Goal: Obtain resource: Download file/media

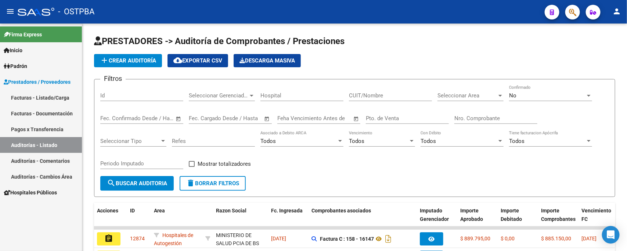
click at [49, 142] on link "Auditorías - Listado" at bounding box center [41, 145] width 82 height 16
click at [463, 120] on input "Nro. Comprobante" at bounding box center [495, 118] width 83 height 7
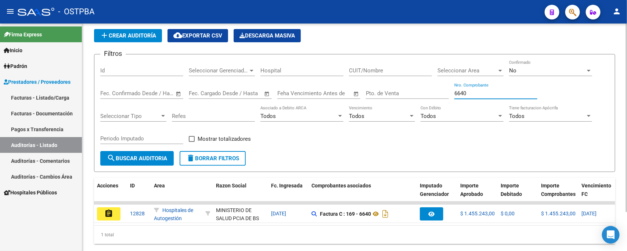
scroll to position [47, 0]
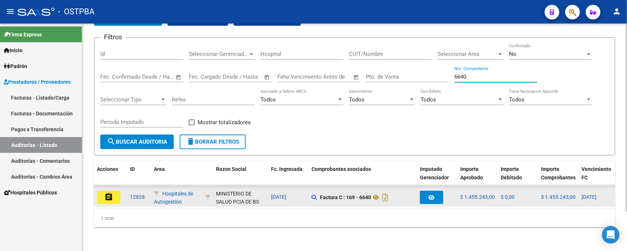
type input "6640"
click at [105, 192] on mat-icon "assignment" at bounding box center [108, 196] width 9 height 9
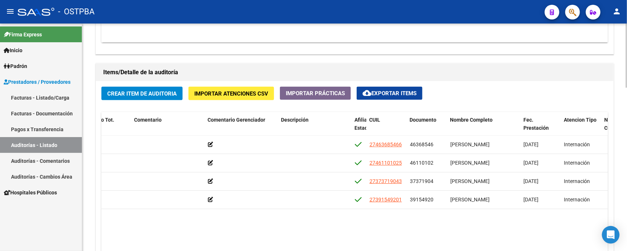
scroll to position [459, 0]
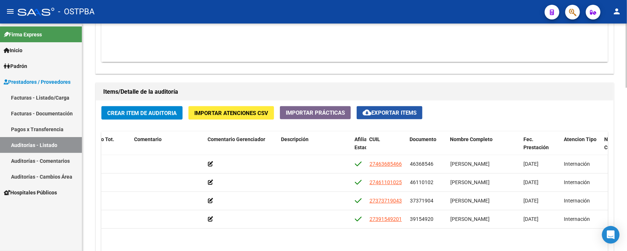
click at [411, 108] on button "cloud_download Exportar Items" at bounding box center [389, 112] width 66 height 13
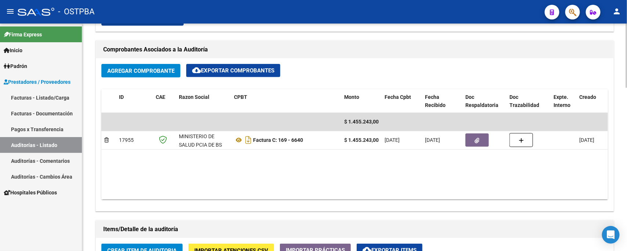
scroll to position [321, 0]
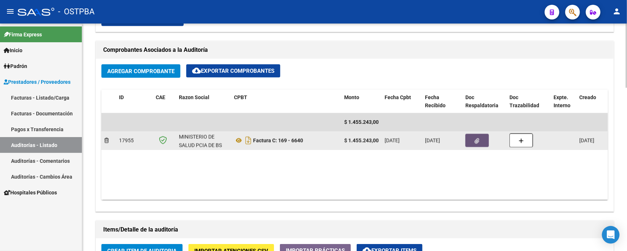
click at [472, 140] on button "button" at bounding box center [476, 140] width 23 height 13
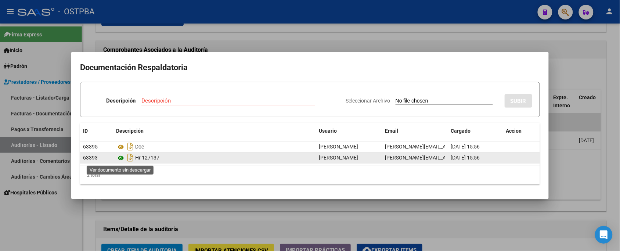
click at [121, 156] on icon at bounding box center [121, 157] width 10 height 9
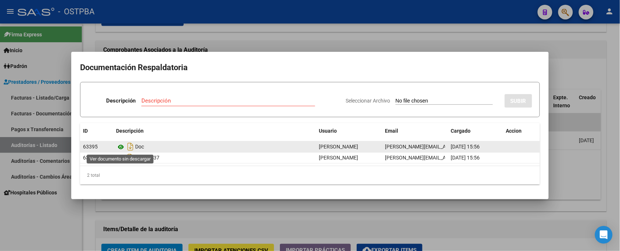
click at [120, 144] on icon at bounding box center [121, 146] width 10 height 9
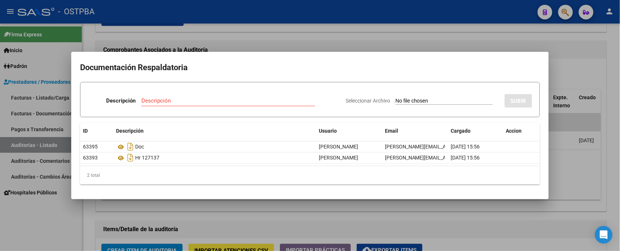
click at [537, 37] on div at bounding box center [310, 125] width 620 height 251
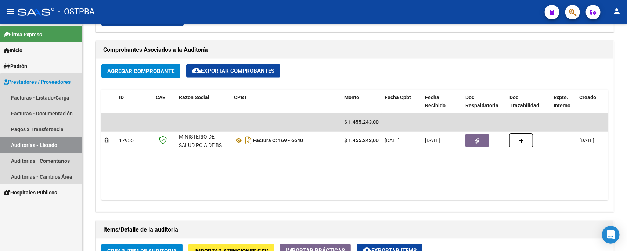
click at [47, 146] on link "Auditorías - Listado" at bounding box center [41, 145] width 82 height 16
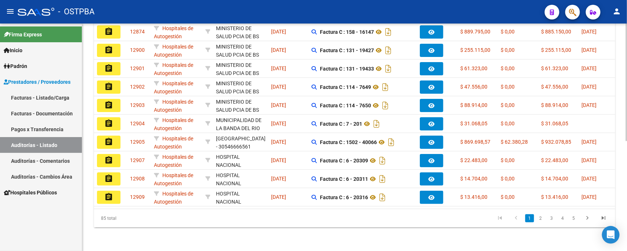
click at [482, 102] on span "$ 88.914,00" at bounding box center [473, 105] width 27 height 6
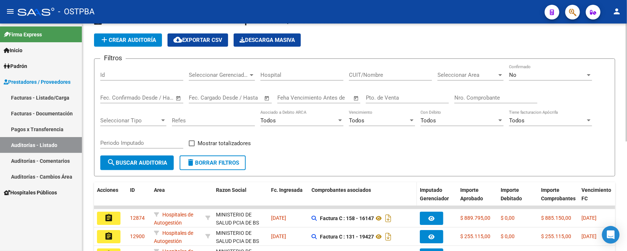
scroll to position [0, 0]
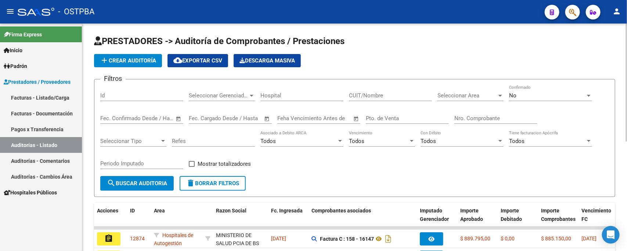
click at [481, 120] on input "Nro. Comprobante" at bounding box center [495, 118] width 83 height 7
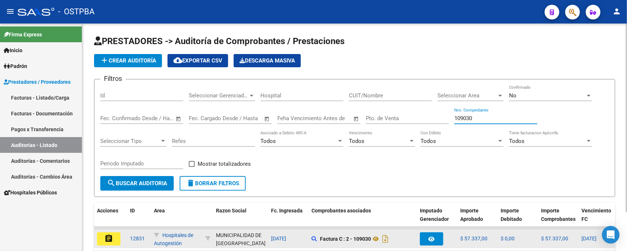
type input "109030"
click at [114, 232] on button "assignment" at bounding box center [108, 238] width 23 height 13
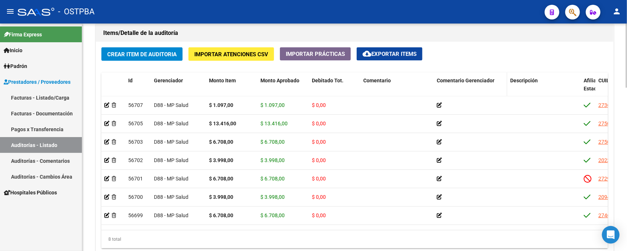
scroll to position [505, 0]
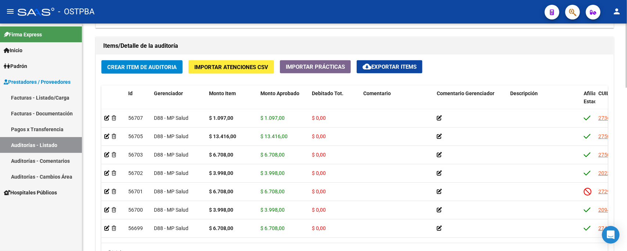
click at [378, 59] on div "Crear Item de Auditoria Importar Atenciones CSV Importar Prácticas cloud_downlo…" at bounding box center [354, 164] width 517 height 218
drag, startPoint x: 377, startPoint y: 63, endPoint x: 371, endPoint y: 70, distance: 9.6
click at [377, 64] on span "cloud_download Exportar Items" at bounding box center [389, 67] width 54 height 7
